Goal: Navigation & Orientation: Find specific page/section

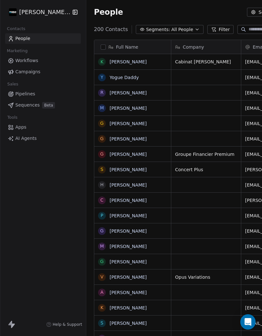
scroll to position [320, 266]
click at [126, 62] on link "[PERSON_NAME]" at bounding box center [128, 61] width 37 height 5
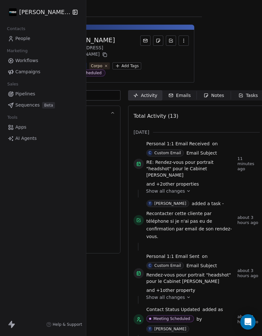
scroll to position [0, 60]
click at [185, 92] on div "Emails" at bounding box center [180, 95] width 22 height 7
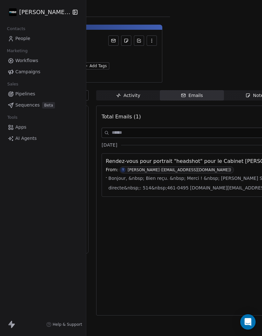
click at [198, 176] on span "Bonjour, &nbsp; Bien reçu. &nbsp; Merci ! &nbsp; [PERSON_NAME] Stagiaire en dro…" at bounding box center [224, 182] width 233 height 19
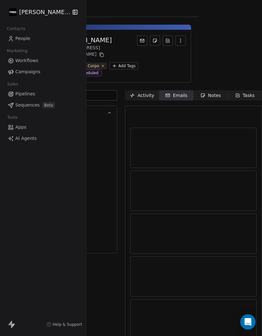
scroll to position [0, 60]
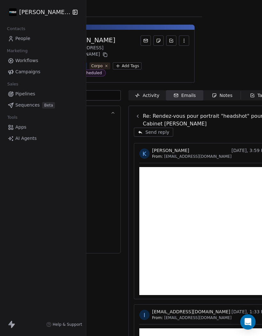
click at [250, 92] on div "Tasks" at bounding box center [260, 95] width 20 height 7
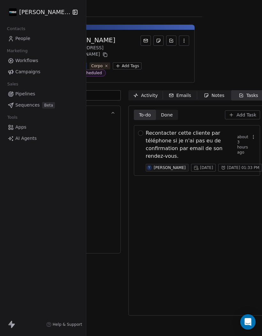
click at [142, 130] on button "button" at bounding box center [140, 132] width 5 height 5
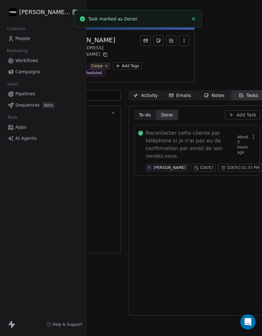
click at [146, 94] on span "Activity Activity" at bounding box center [146, 95] width 34 height 10
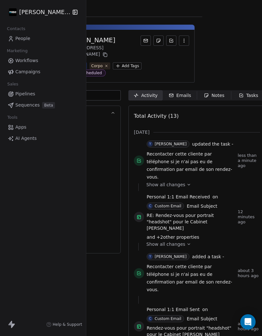
click at [25, 37] on span "People" at bounding box center [22, 38] width 15 height 7
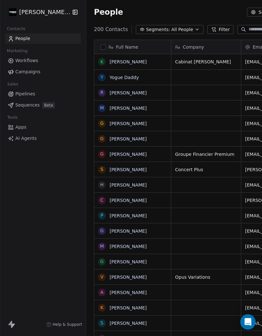
scroll to position [0, 0]
